Goal: Information Seeking & Learning: Learn about a topic

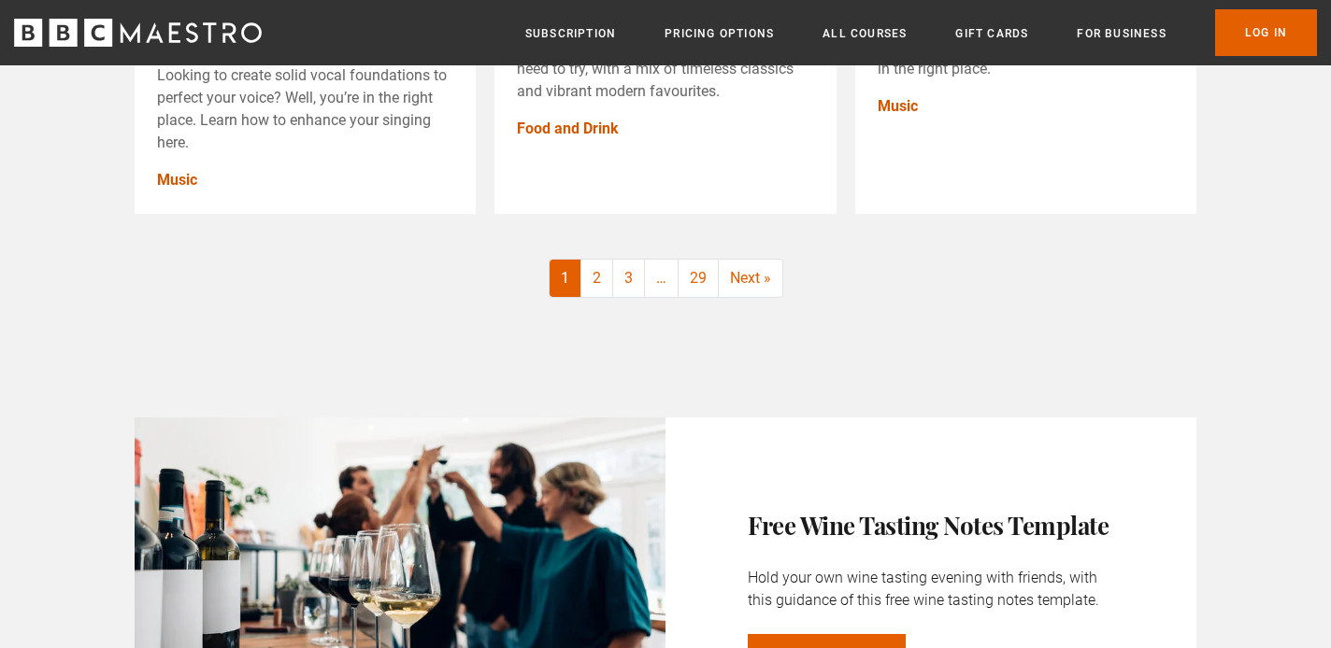
scroll to position [2636, 0]
click at [604, 276] on link "2" at bounding box center [597, 277] width 32 height 37
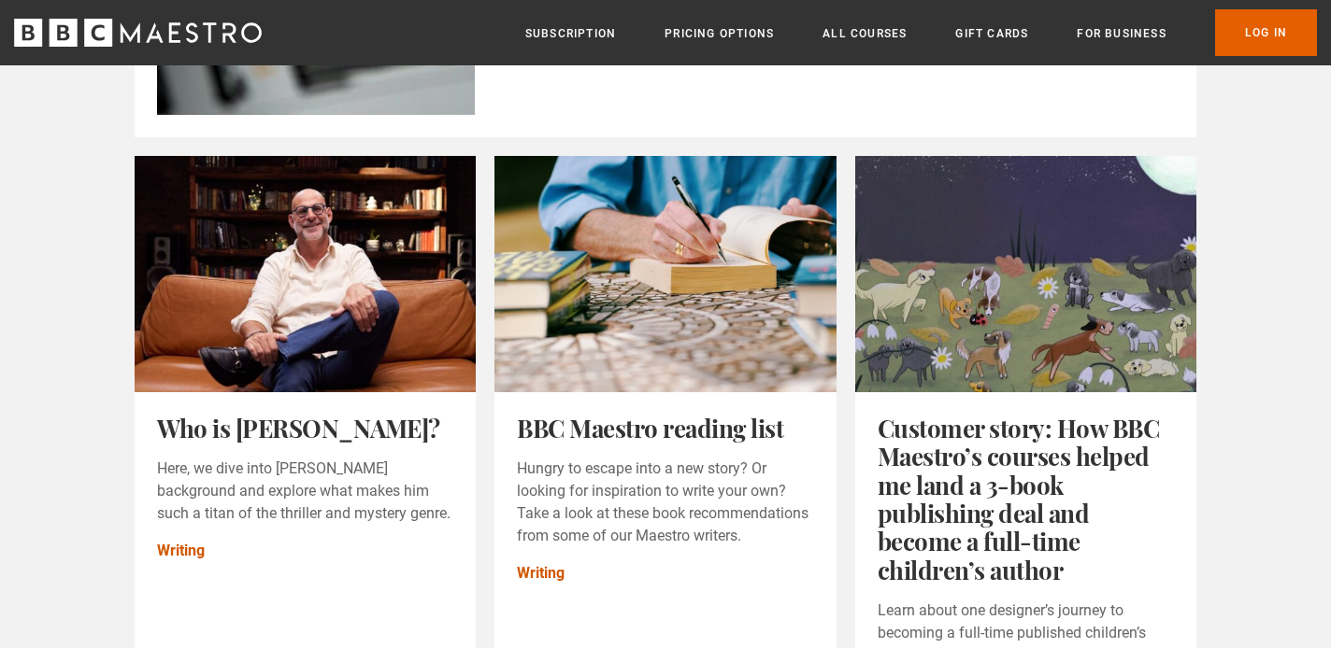
scroll to position [1168, 0]
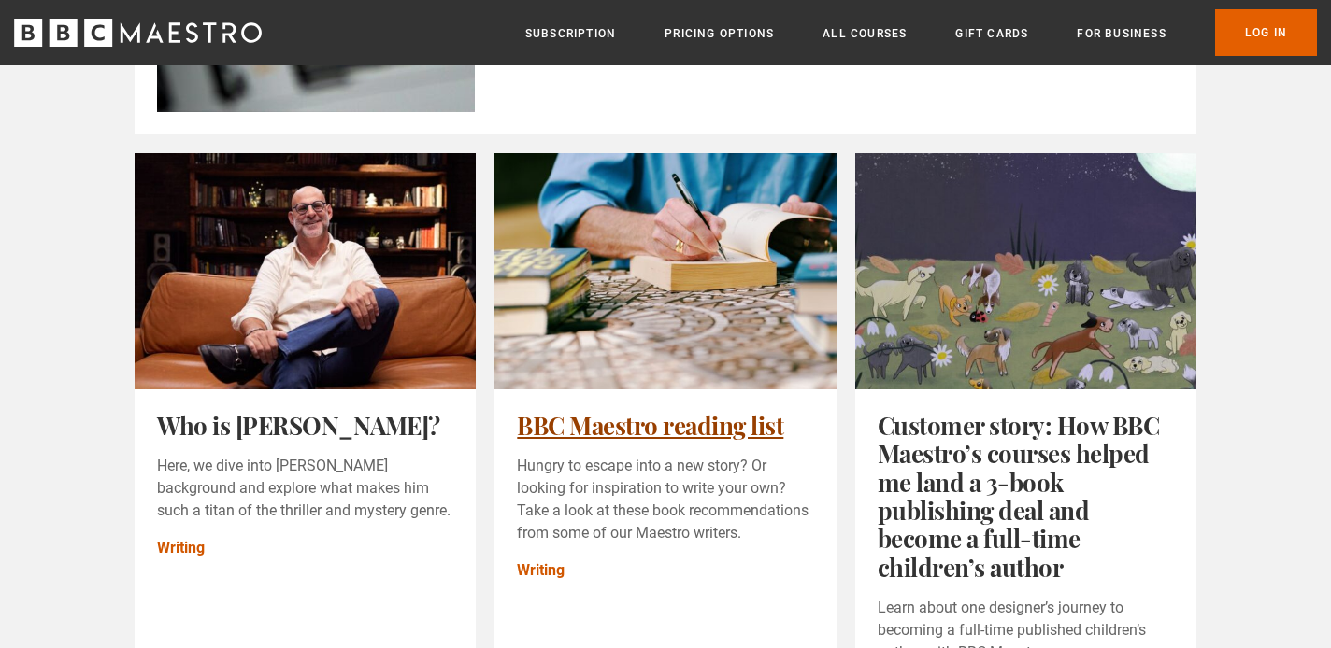
click at [603, 423] on link "BBC Maestro reading list" at bounding box center [650, 425] width 266 height 33
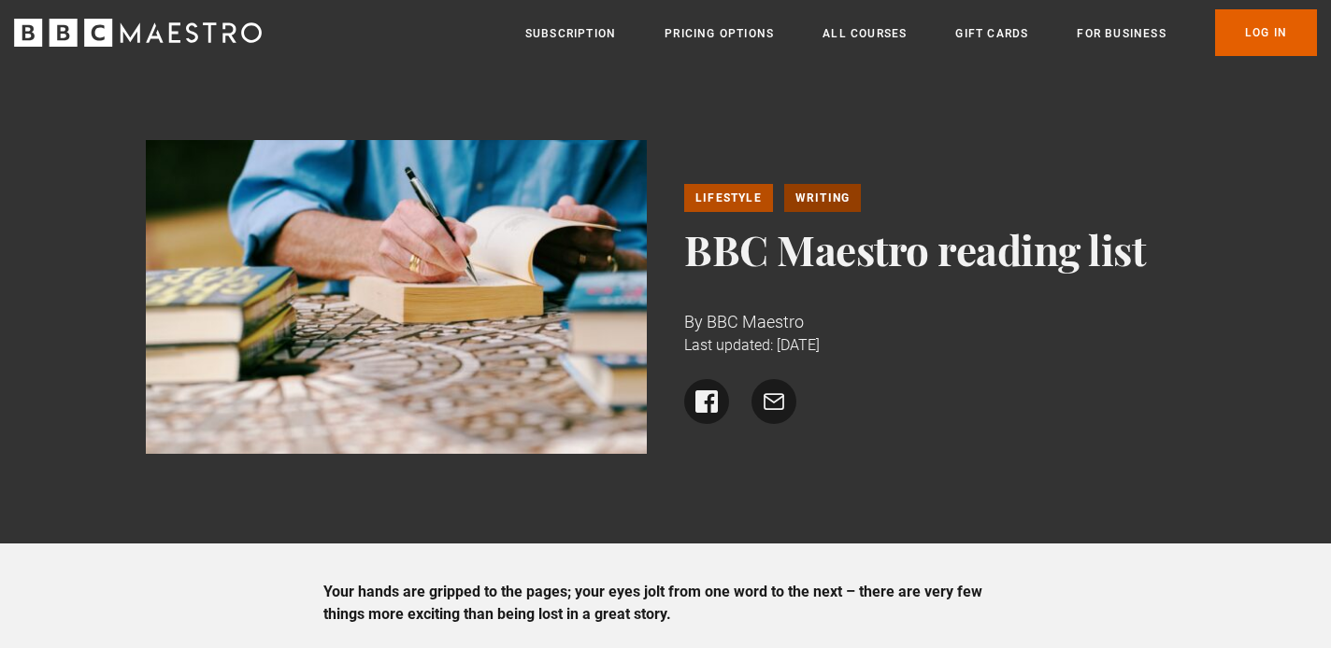
click at [808, 198] on link "Writing" at bounding box center [822, 198] width 77 height 28
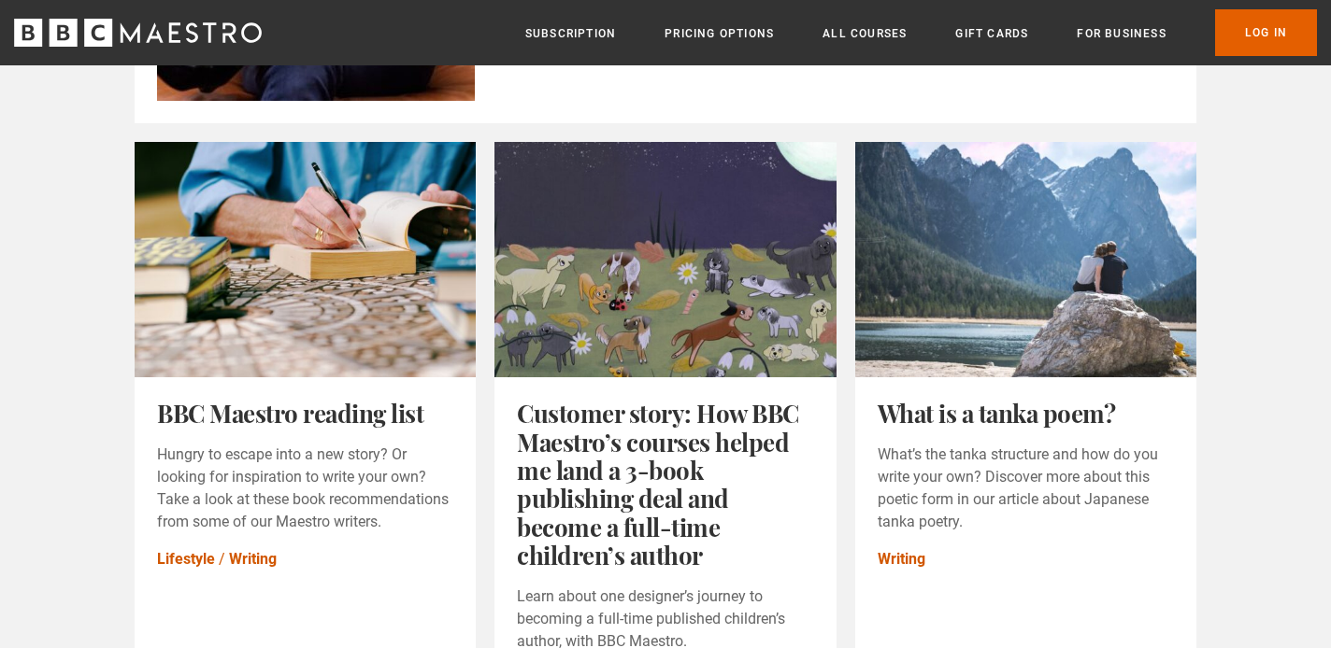
scroll to position [1168, 0]
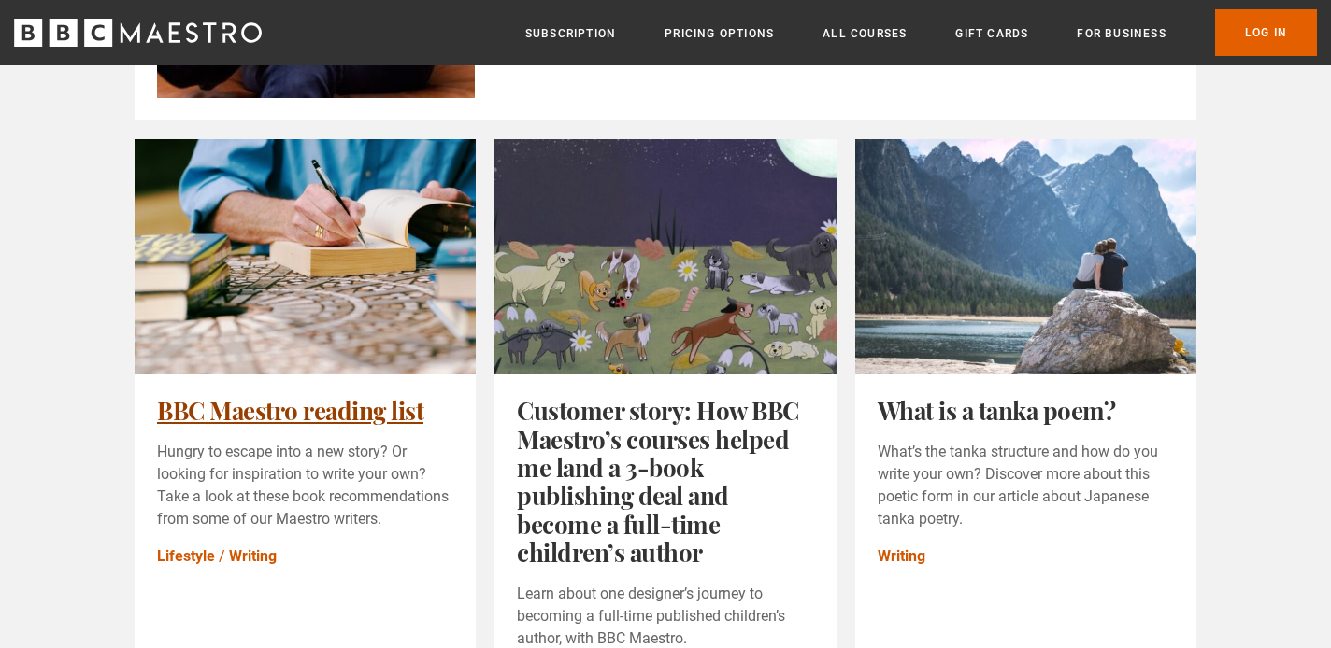
click at [333, 404] on link "BBC Maestro reading list" at bounding box center [290, 410] width 266 height 33
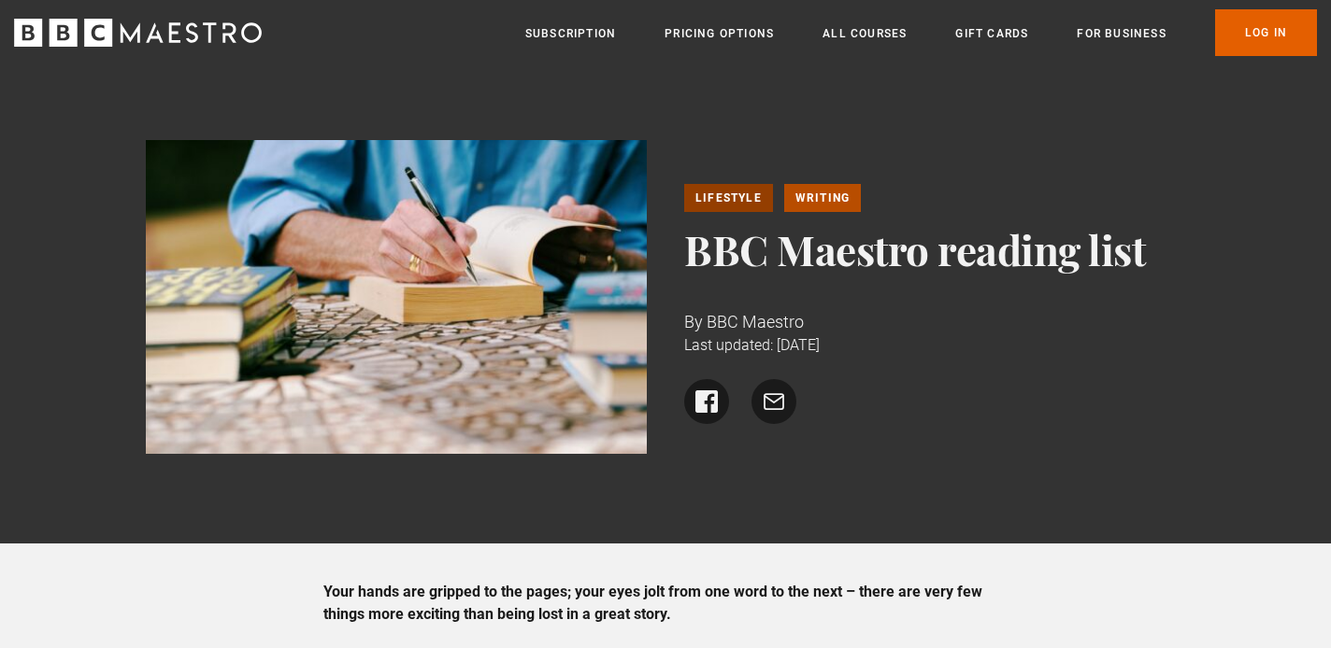
click at [713, 201] on link "Lifestyle" at bounding box center [728, 198] width 89 height 28
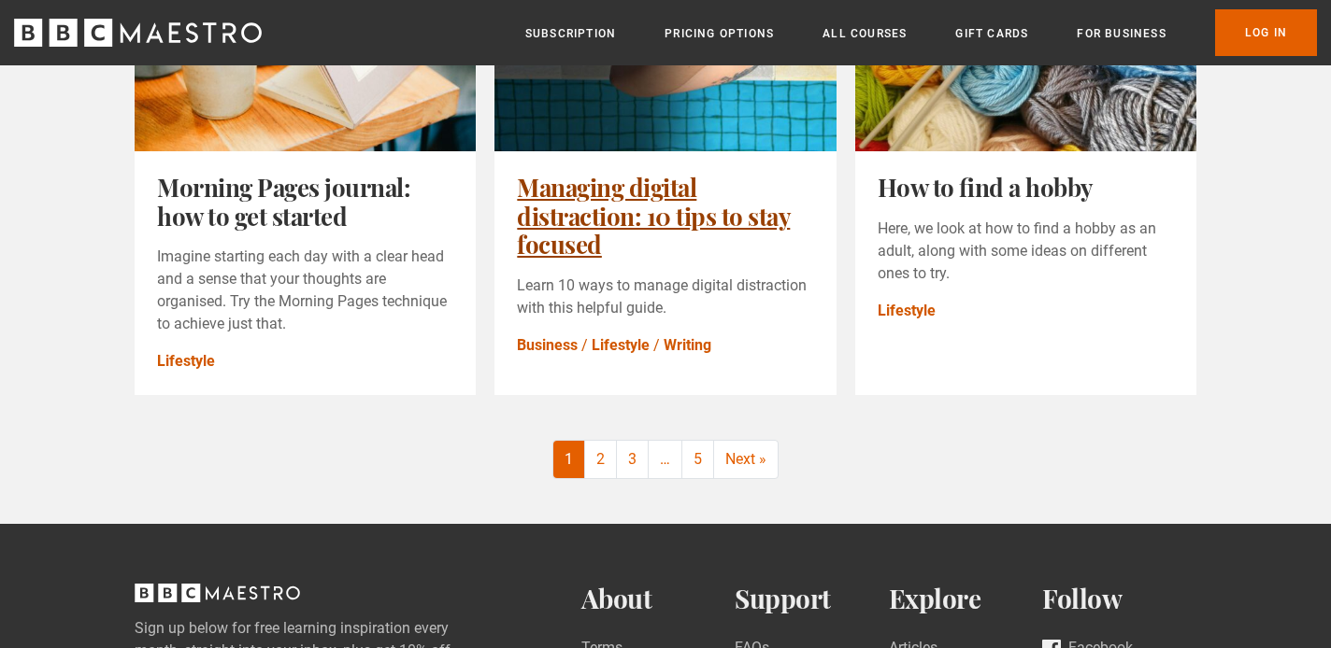
scroll to position [2419, 0]
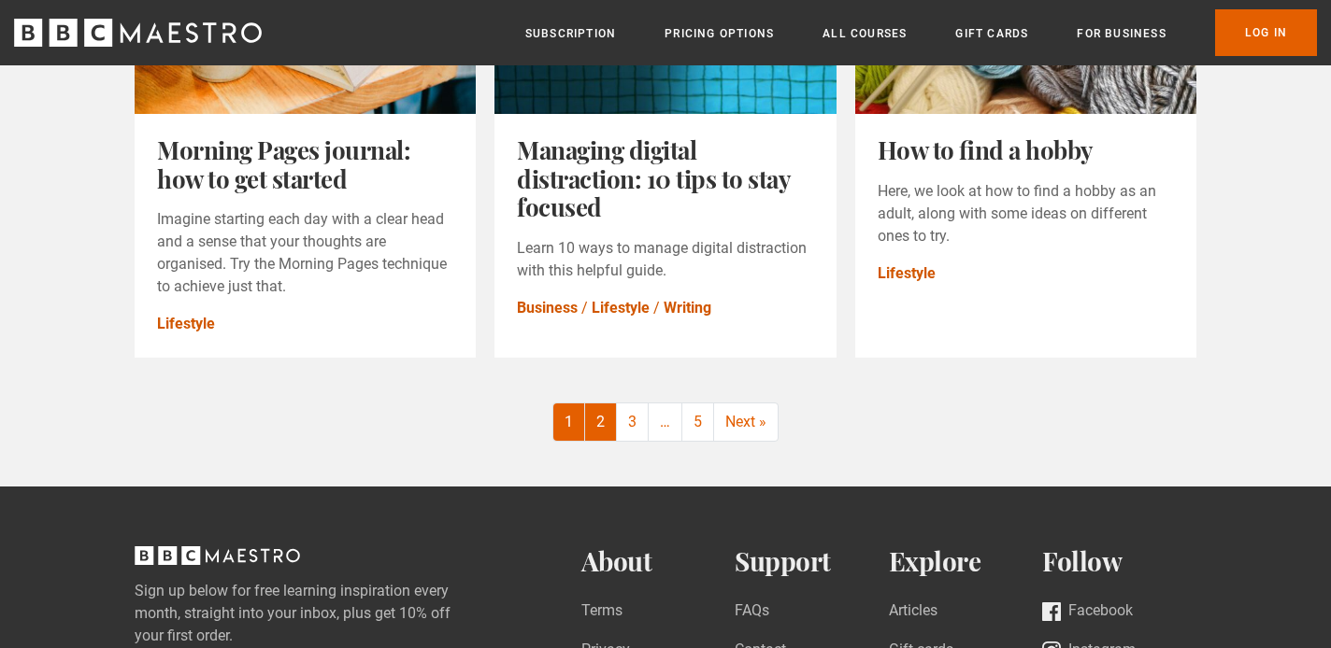
click at [605, 404] on link "2" at bounding box center [601, 422] width 32 height 37
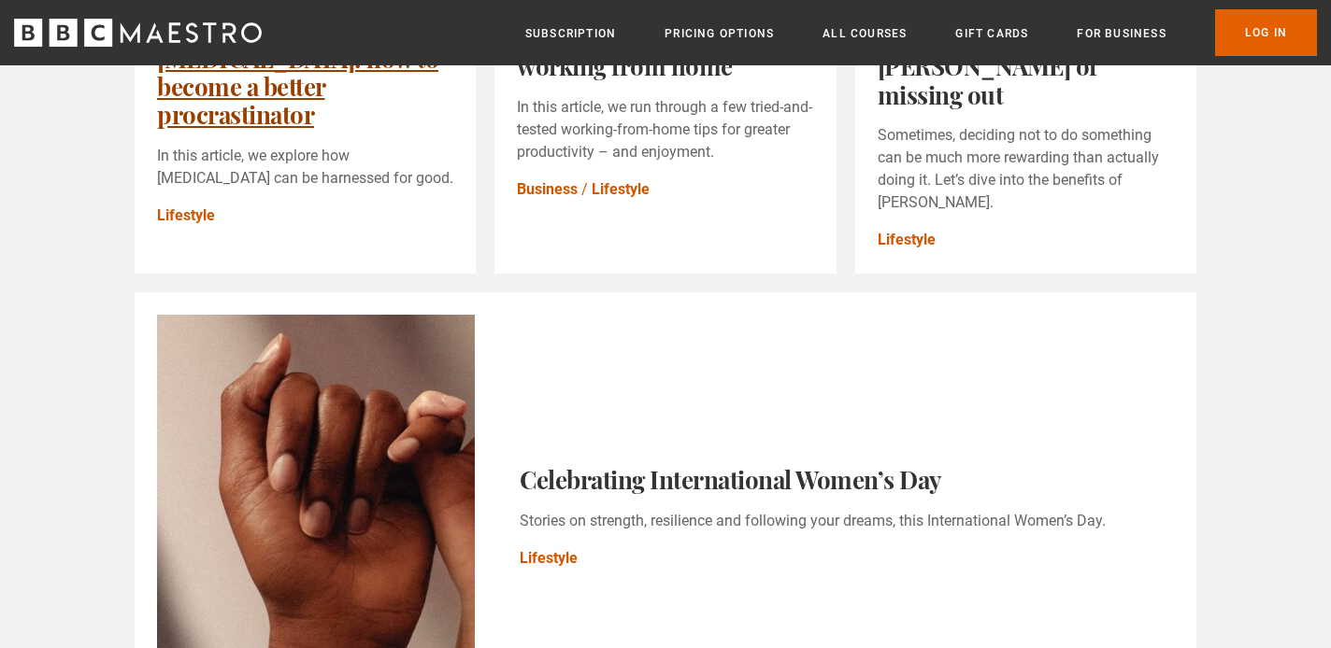
scroll to position [1537, 0]
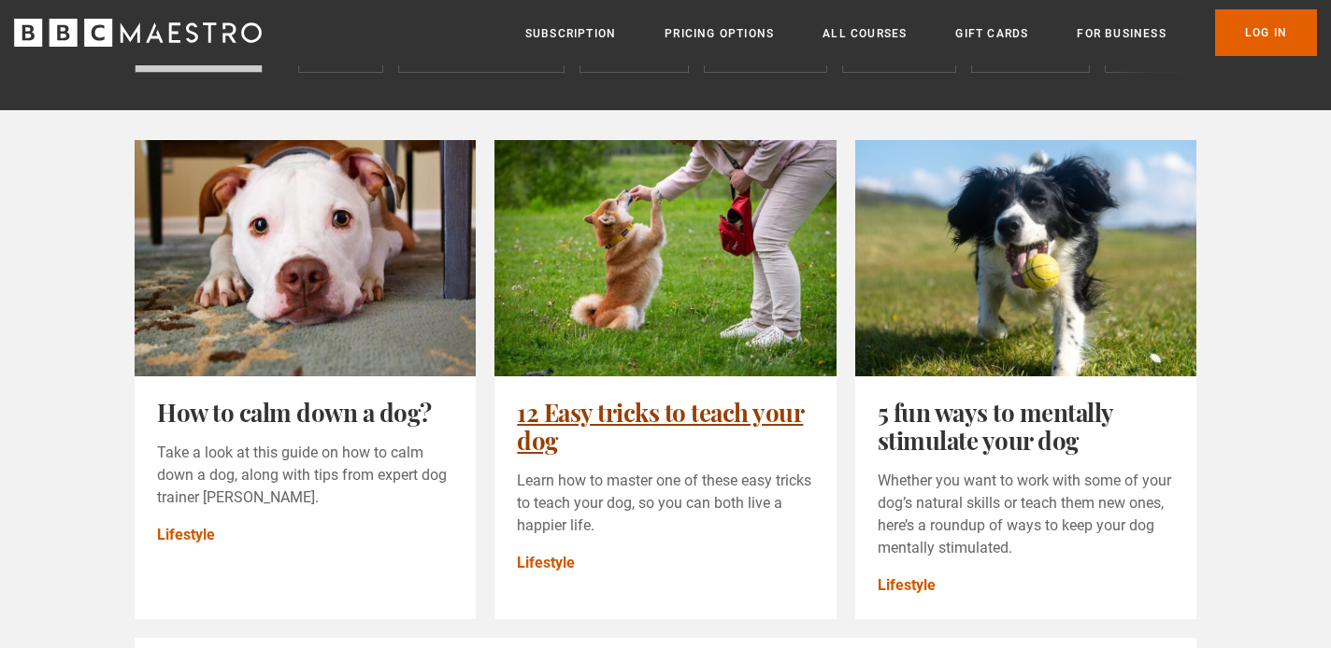
scroll to position [192, 0]
